Goal: Information Seeking & Learning: Learn about a topic

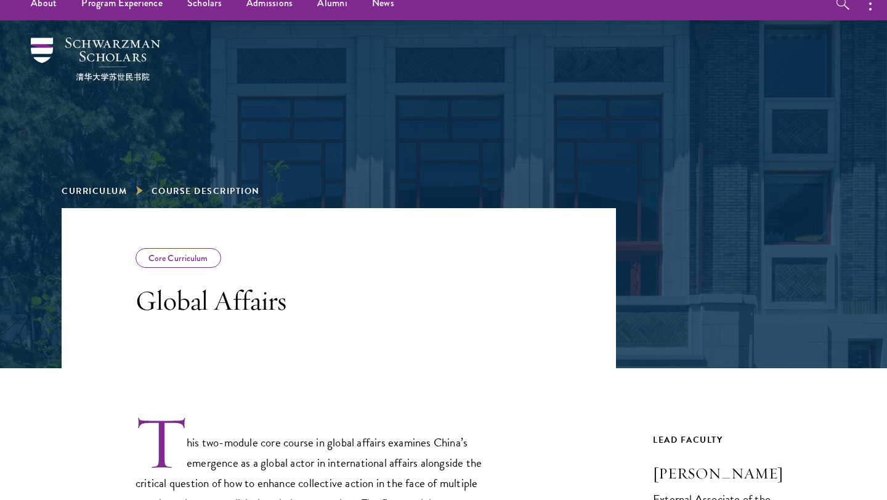
scroll to position [2, 0]
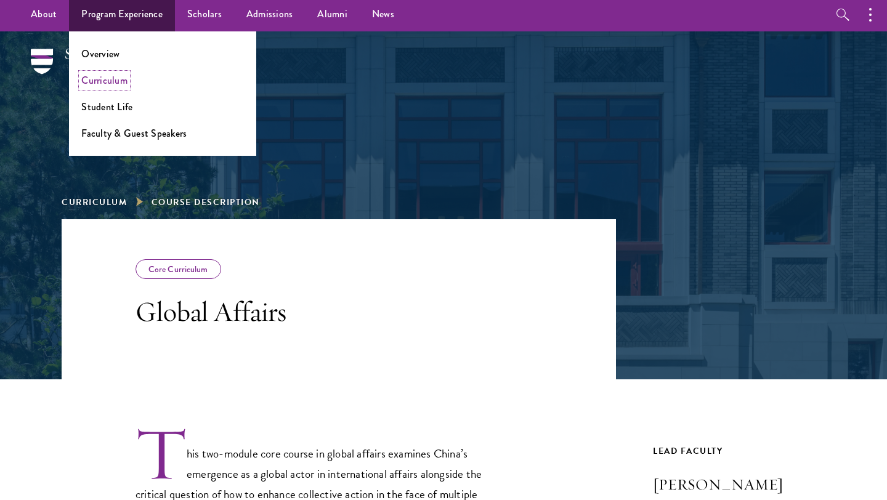
click at [108, 80] on link "Curriculum" at bounding box center [104, 80] width 46 height 14
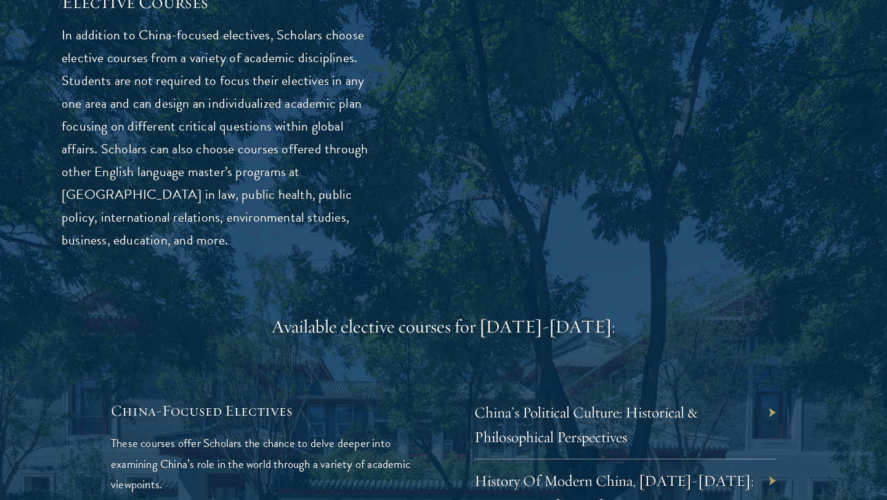
scroll to position [3329, 0]
